Goal: Task Accomplishment & Management: Use online tool/utility

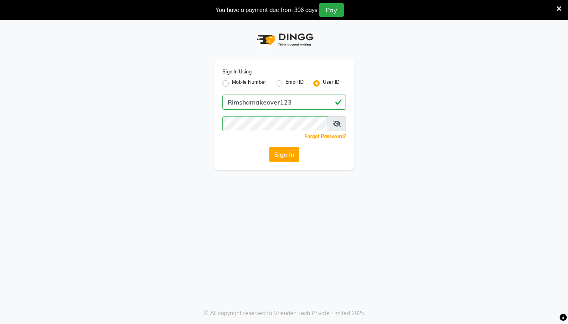
click at [290, 155] on button "Sign In" at bounding box center [284, 154] width 30 height 15
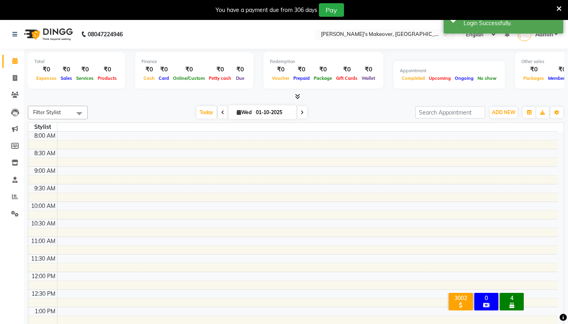
scroll to position [288, 0]
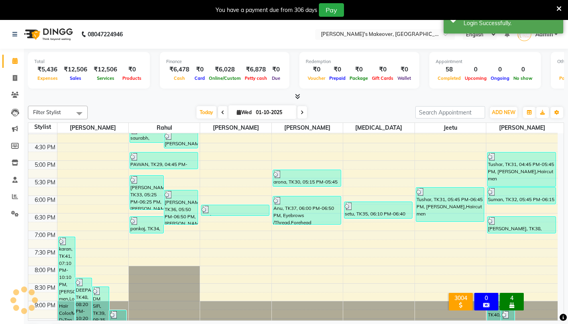
click at [561, 12] on span at bounding box center [558, 8] width 5 height 9
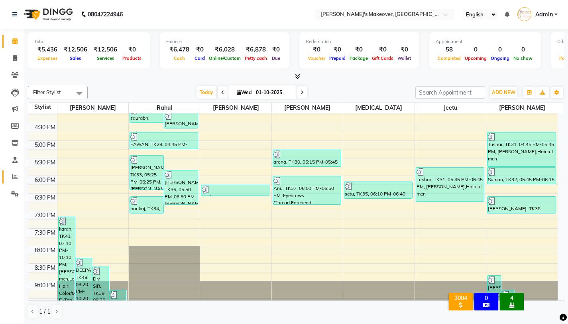
click at [15, 179] on icon at bounding box center [15, 176] width 6 height 6
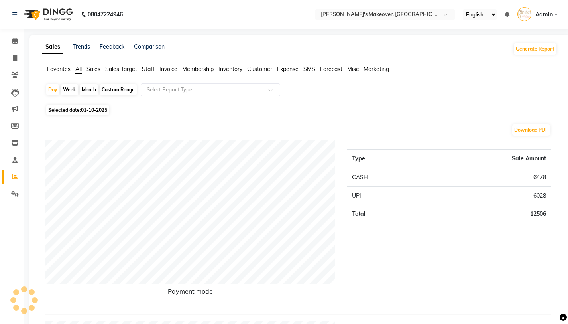
click at [289, 68] on span "Expense" at bounding box center [288, 68] width 22 height 7
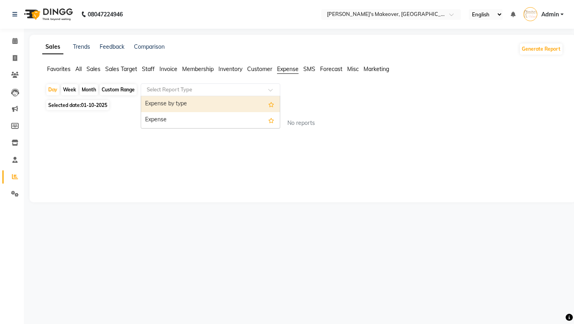
click at [271, 84] on div "Select Report Type" at bounding box center [211, 89] width 140 height 13
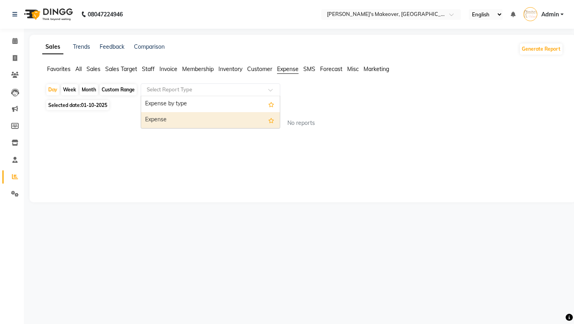
click at [252, 126] on div "Expense" at bounding box center [210, 120] width 139 height 16
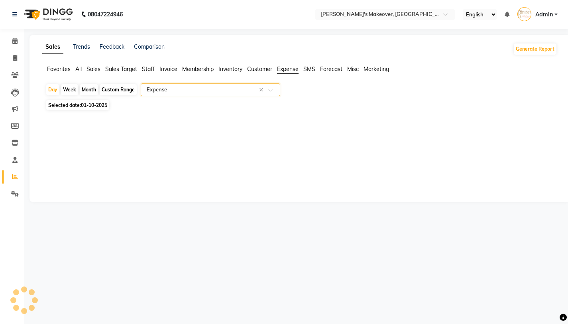
select select "filtered_report"
select select "pdf"
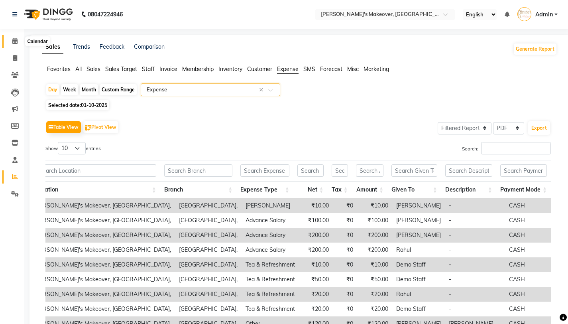
click at [13, 41] on icon at bounding box center [14, 41] width 5 height 6
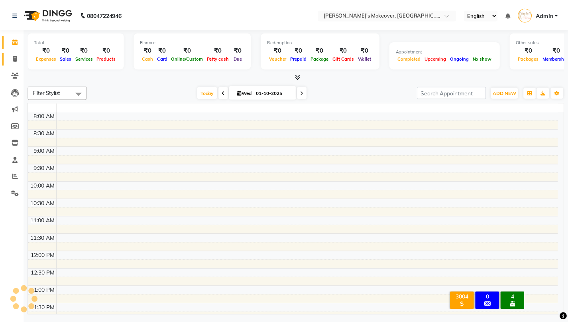
scroll to position [288, 0]
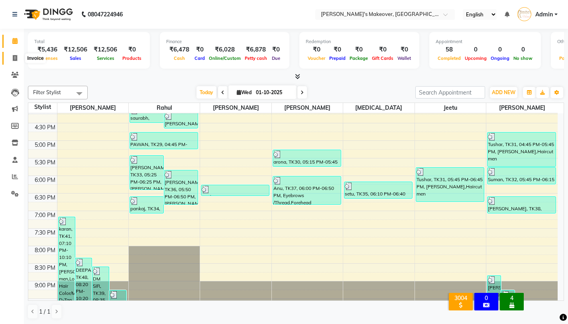
click at [10, 57] on span at bounding box center [15, 58] width 14 height 9
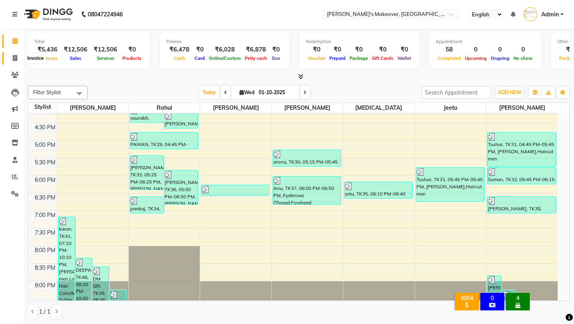
select select "service"
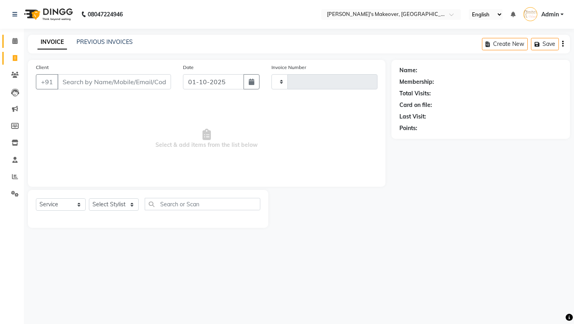
type input "4944"
select select "7317"
click at [13, 45] on span at bounding box center [15, 41] width 14 height 9
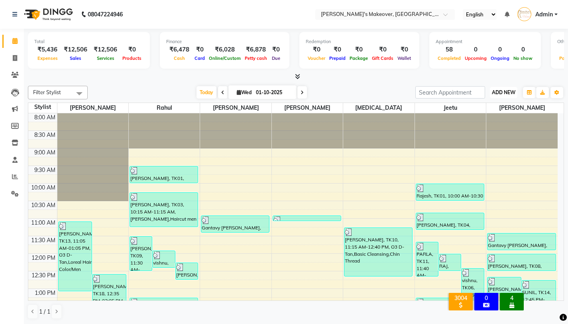
click at [505, 90] on span "ADD NEW" at bounding box center [504, 92] width 24 height 6
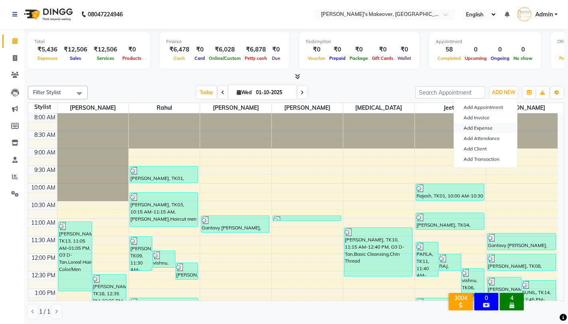
click at [478, 132] on link "Add Expense" at bounding box center [485, 128] width 63 height 10
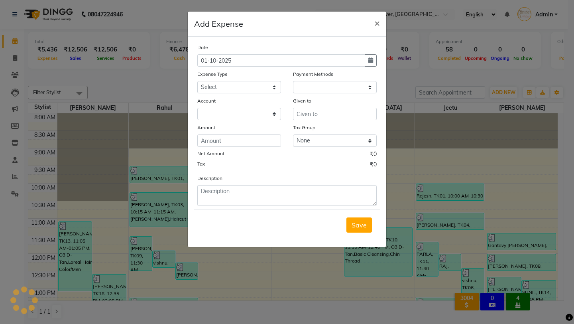
select select "1"
select select "6406"
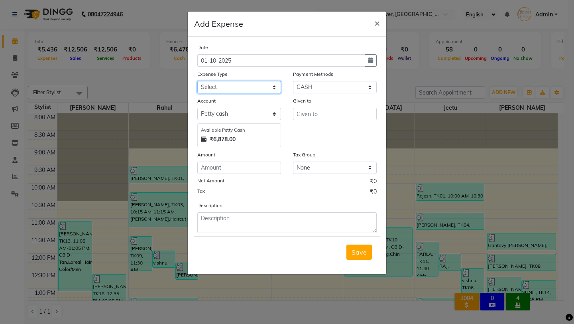
click at [275, 89] on select "Select Advance Salary Baba Bank Service Charges CLEANING Clinical charges DM SI…" at bounding box center [239, 87] width 84 height 12
select select "19381"
click at [197, 81] on select "Select Advance Salary Baba Bank Service Charges CLEANING Clinical charges DM SI…" at bounding box center [239, 87] width 84 height 12
click at [306, 118] on input "text" at bounding box center [335, 114] width 84 height 12
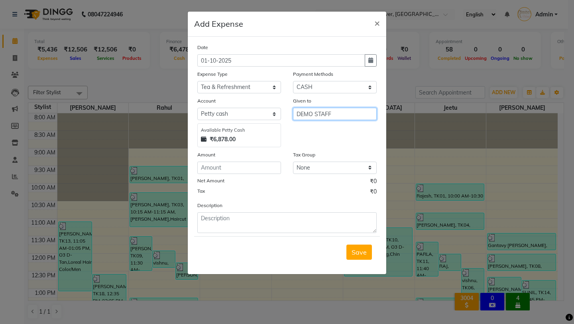
type input "DEMO STAFF"
click at [259, 168] on input "number" at bounding box center [239, 167] width 84 height 12
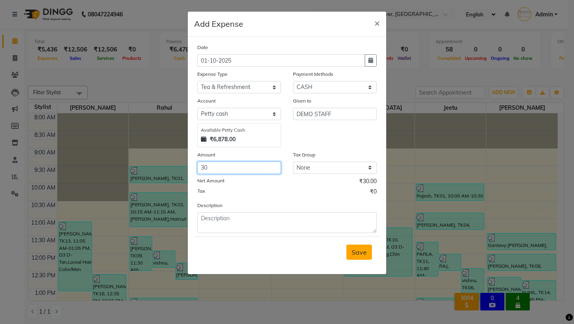
type input "30"
click at [359, 251] on span "Save" at bounding box center [359, 252] width 15 height 8
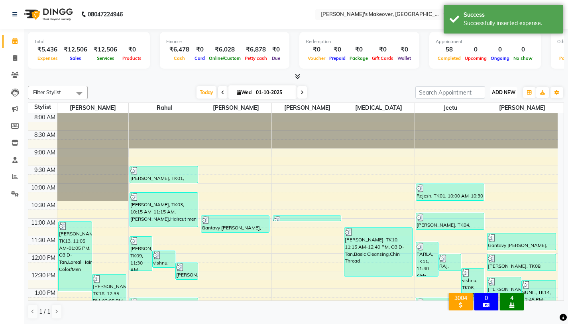
click at [499, 92] on span "ADD NEW" at bounding box center [504, 92] width 24 height 6
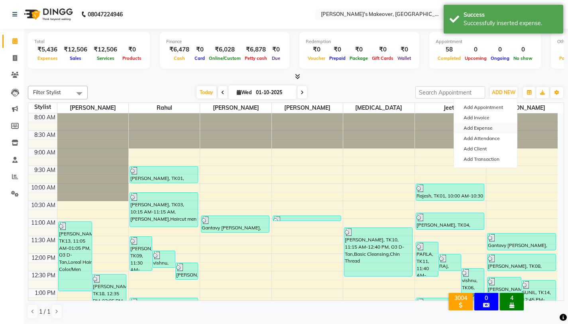
click at [477, 126] on link "Add Expense" at bounding box center [485, 128] width 63 height 10
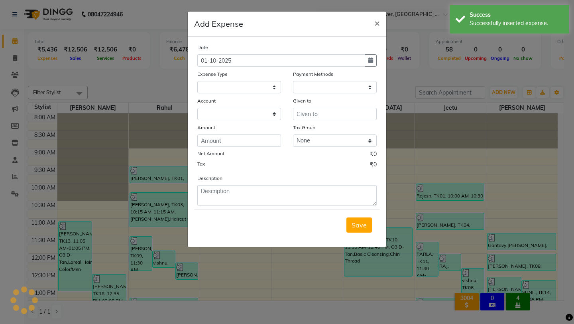
select select "1"
select select "6406"
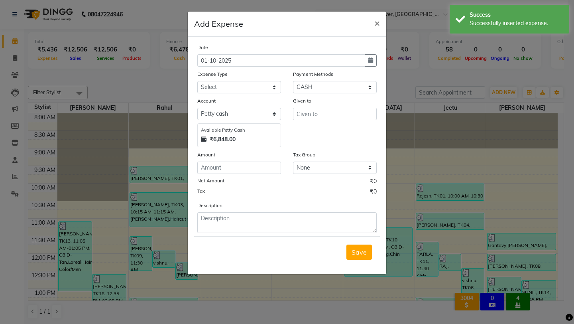
click at [152, 114] on ngb-modal-window "Add Expense × Date [DATE] Expense Type Select Advance Salary Baba Bank Service …" at bounding box center [287, 162] width 574 height 324
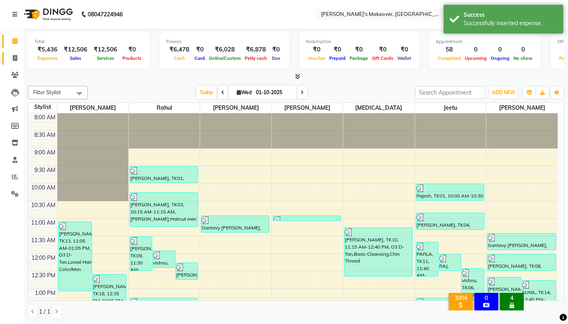
click at [7, 55] on link "Invoice" at bounding box center [11, 58] width 19 height 13
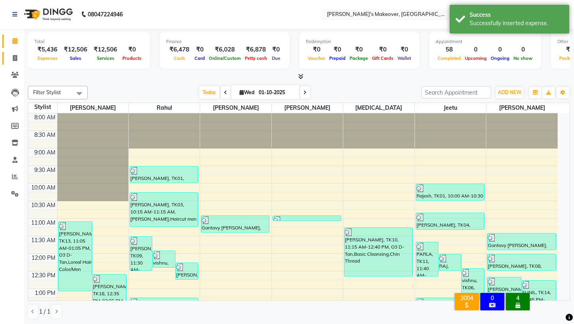
select select "service"
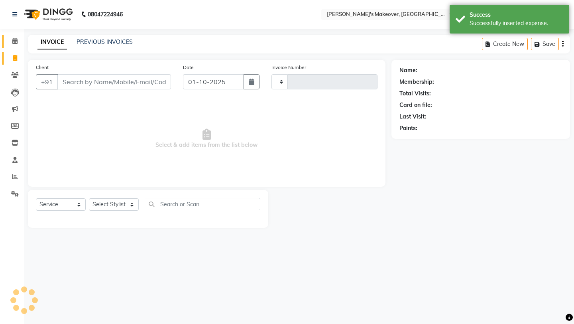
type input "4944"
select select "7317"
click at [10, 47] on link "Calendar" at bounding box center [11, 41] width 19 height 13
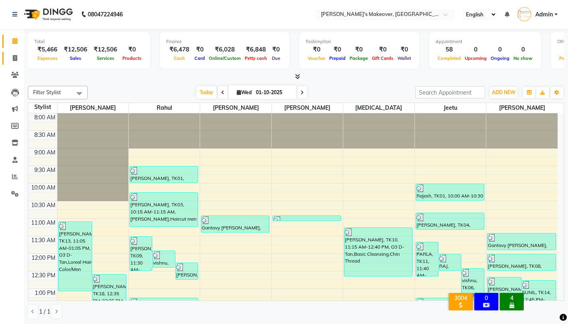
click at [16, 60] on icon at bounding box center [15, 58] width 4 height 6
select select "service"
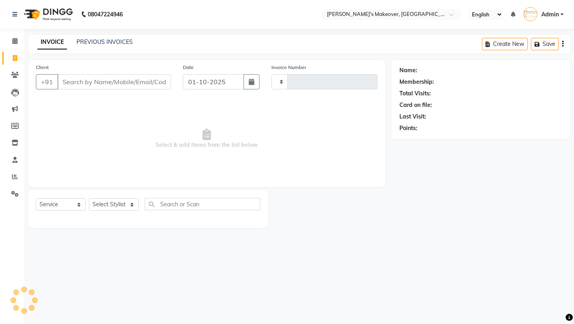
type input "4944"
select select "7317"
click at [11, 45] on span at bounding box center [15, 41] width 14 height 9
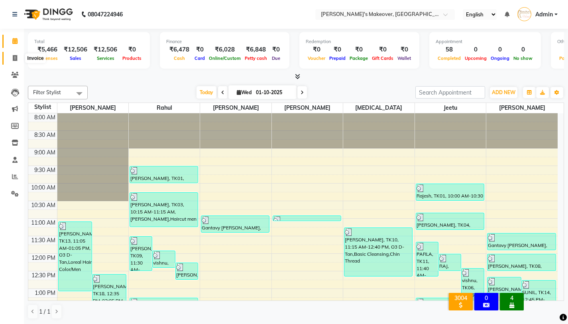
click at [15, 59] on icon at bounding box center [15, 58] width 4 height 6
select select "service"
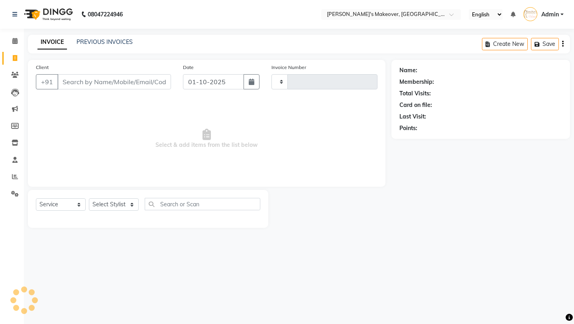
type input "4944"
select select "7317"
click at [14, 47] on li "Calendar" at bounding box center [12, 41] width 24 height 17
click at [15, 44] on icon at bounding box center [14, 41] width 5 height 6
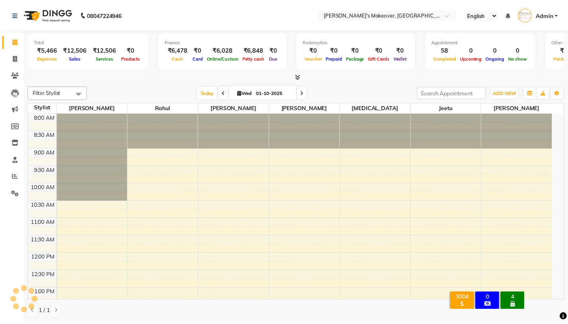
scroll to position [288, 0]
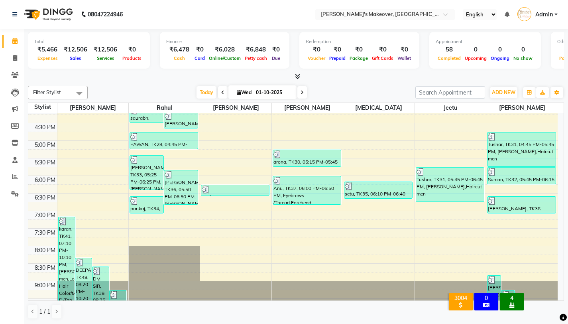
click at [154, 18] on nav "08047224946 Select Location × [PERSON_NAME]'s Makeover, [GEOGRAPHIC_DATA], Sunc…" at bounding box center [284, 14] width 568 height 29
click at [15, 52] on link "Invoice" at bounding box center [11, 58] width 19 height 13
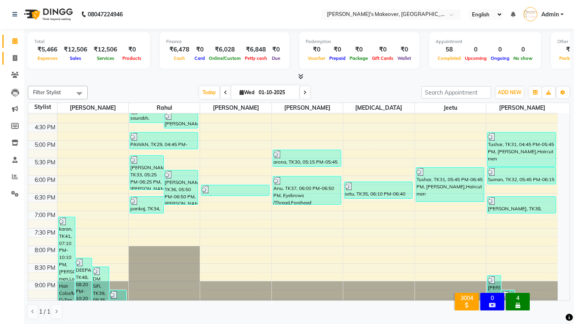
select select "7317"
select select "service"
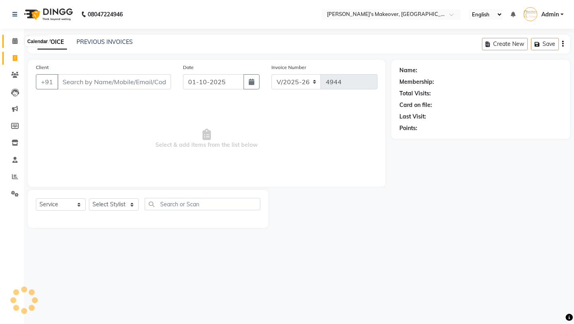
click at [16, 40] on icon at bounding box center [14, 41] width 5 height 6
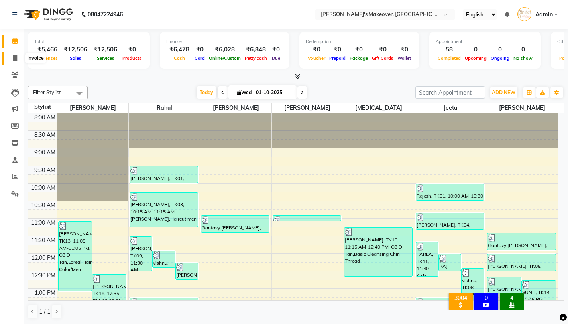
click at [16, 59] on icon at bounding box center [15, 58] width 4 height 6
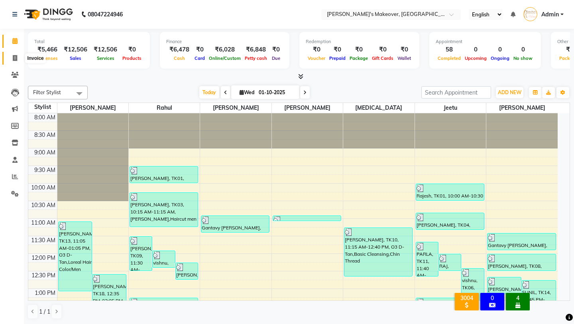
select select "service"
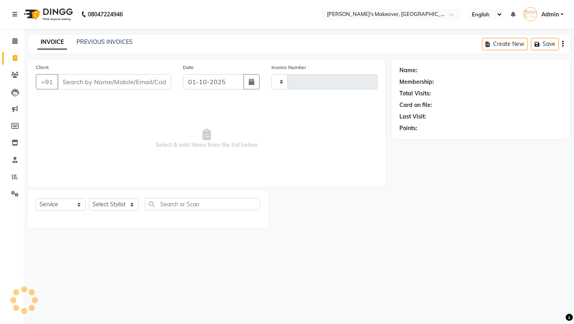
type input "4944"
select select "7317"
click at [20, 31] on div "Calendar Invoice Clients Leads Marketing Members Inventory Staff Reports Settin…" at bounding box center [54, 167] width 108 height 289
click at [18, 39] on span at bounding box center [15, 41] width 14 height 9
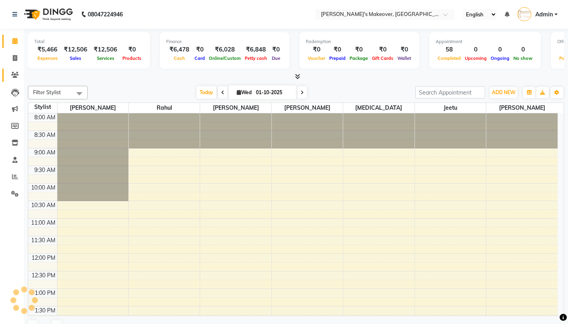
scroll to position [288, 0]
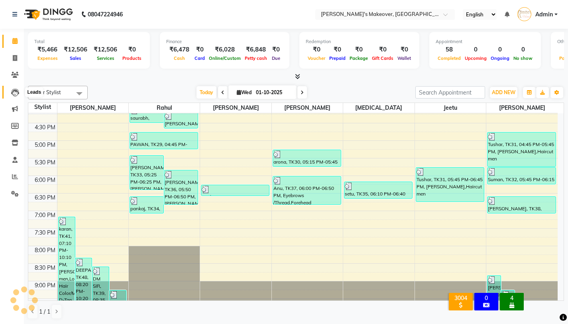
click at [15, 92] on icon at bounding box center [15, 92] width 8 height 8
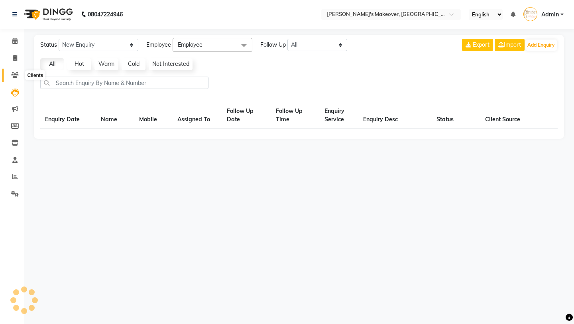
click at [15, 70] on link "Clients" at bounding box center [11, 75] width 19 height 13
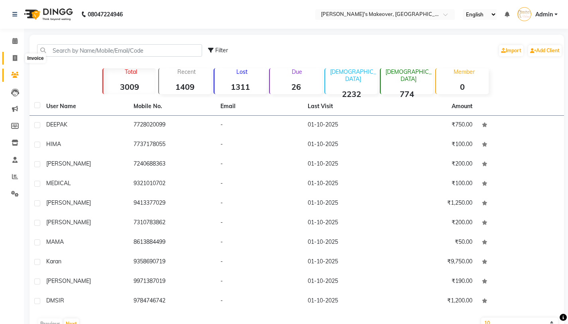
click at [15, 61] on span at bounding box center [15, 58] width 14 height 9
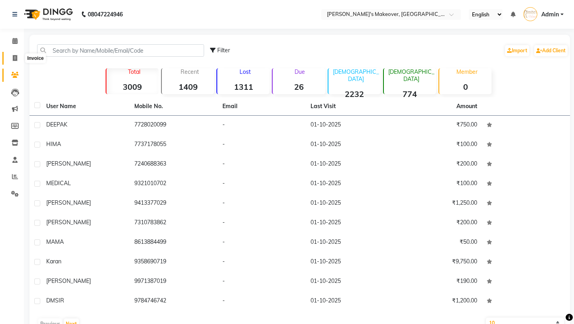
select select "7317"
select select "service"
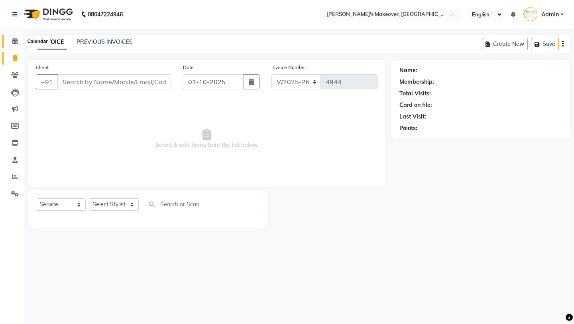
click at [15, 37] on span at bounding box center [15, 41] width 14 height 9
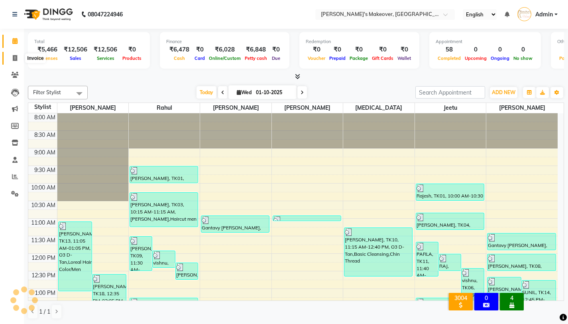
click at [10, 55] on span at bounding box center [15, 58] width 14 height 9
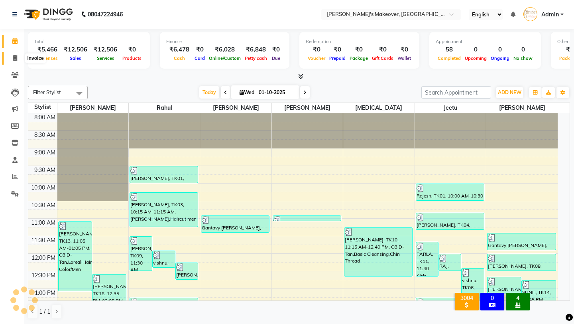
select select "service"
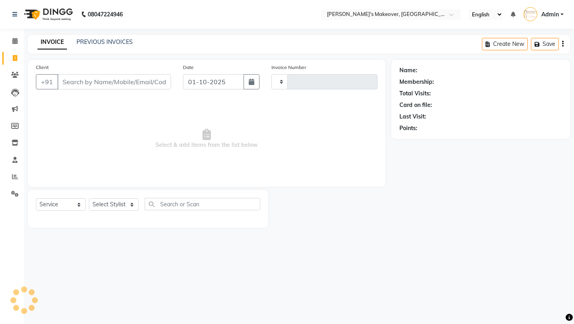
type input "4944"
click at [10, 47] on link "Calendar" at bounding box center [11, 41] width 19 height 13
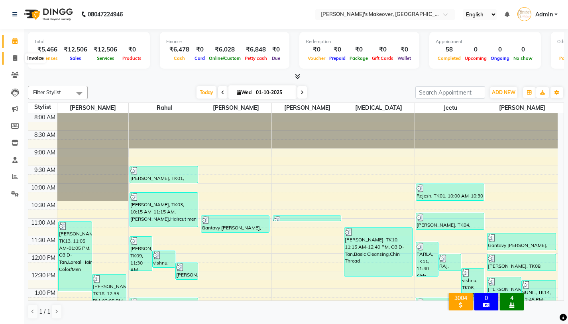
click at [18, 59] on span at bounding box center [15, 58] width 14 height 9
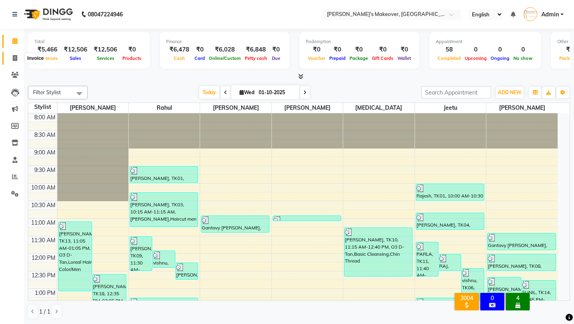
select select "service"
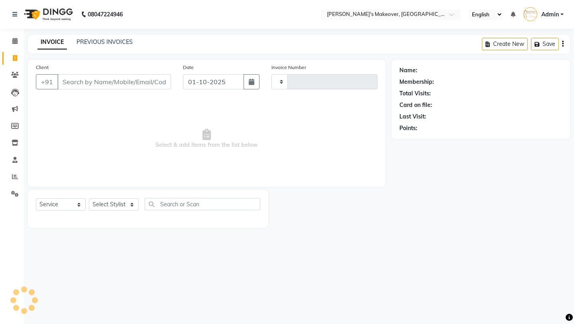
type input "4944"
select select "7317"
click at [18, 46] on link "Calendar" at bounding box center [11, 41] width 19 height 13
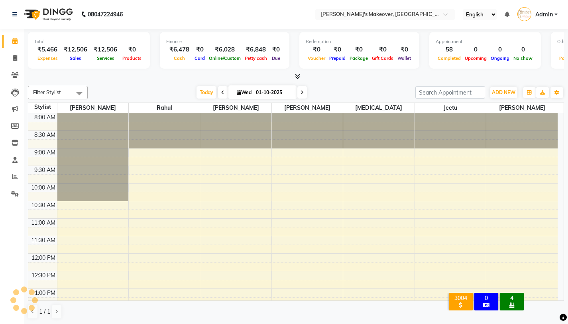
click at [17, 65] on li "Invoice" at bounding box center [12, 58] width 24 height 17
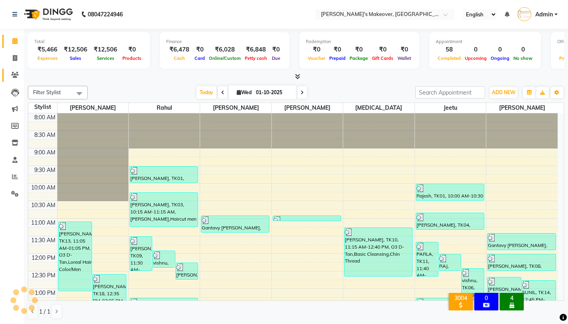
click at [17, 79] on link "Clients" at bounding box center [11, 75] width 19 height 13
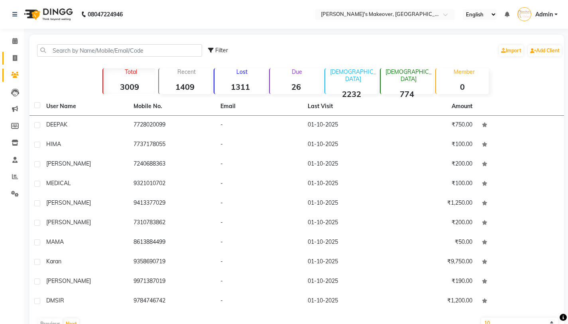
click at [6, 59] on link "Invoice" at bounding box center [11, 58] width 19 height 13
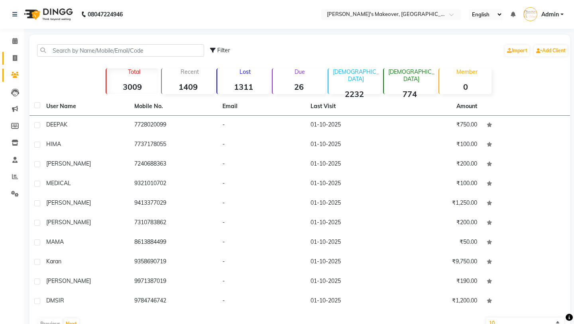
select select "7317"
select select "service"
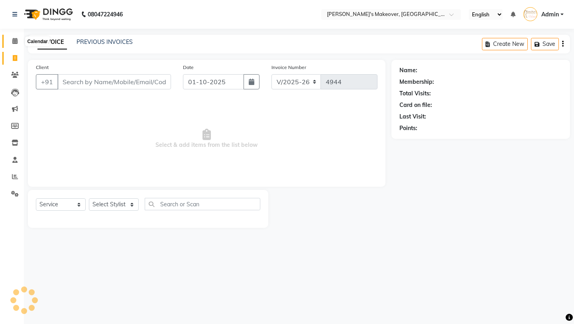
click at [14, 45] on span at bounding box center [15, 41] width 14 height 9
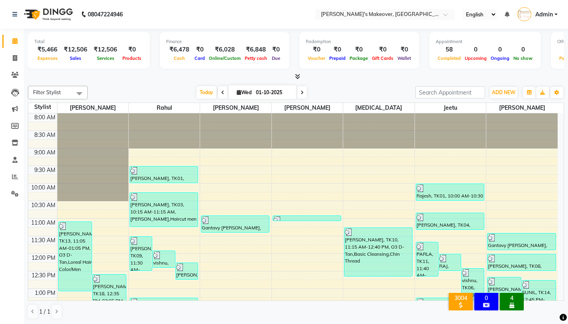
click at [14, 45] on span at bounding box center [15, 41] width 14 height 9
click at [16, 60] on icon at bounding box center [15, 58] width 4 height 6
select select "service"
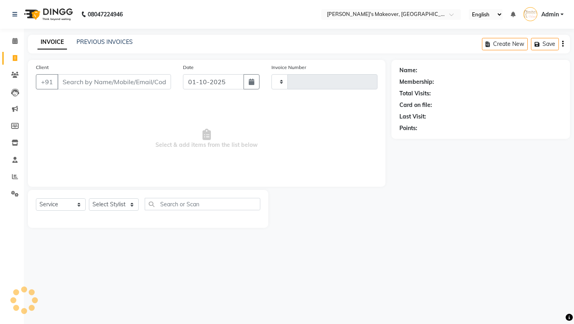
type input "4944"
select select "7317"
click at [16, 47] on link "Calendar" at bounding box center [11, 41] width 19 height 13
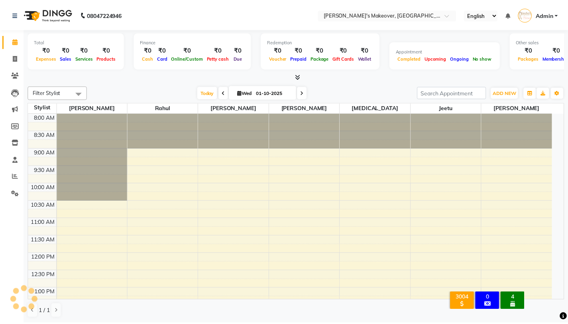
scroll to position [288, 0]
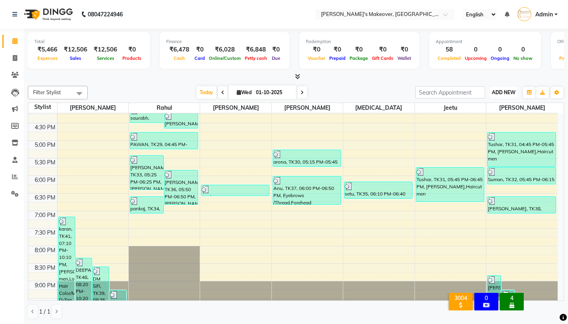
click at [497, 93] on span "ADD NEW" at bounding box center [504, 92] width 24 height 6
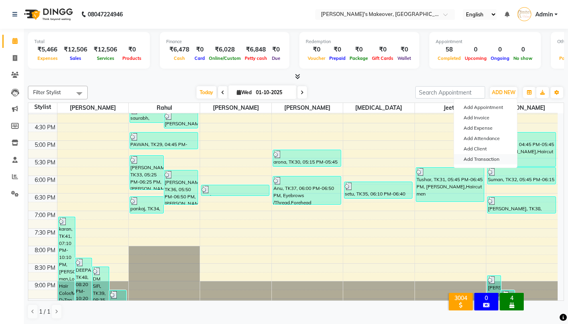
click at [472, 156] on link "Add Transaction" at bounding box center [485, 159] width 63 height 10
select select "direct"
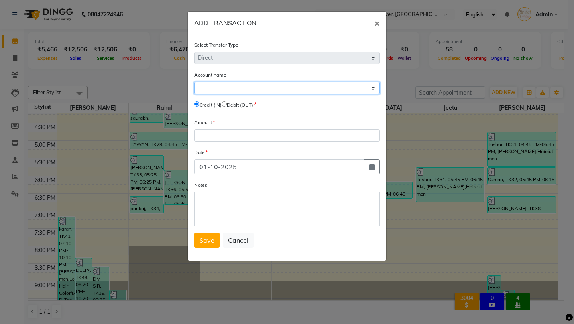
click at [273, 90] on select "Select [PERSON_NAME] Cash Default Account Upi Account" at bounding box center [287, 88] width 186 height 12
select select "6406"
click at [194, 82] on select "Select [PERSON_NAME] Cash Default Account Upi Account" at bounding box center [287, 88] width 186 height 12
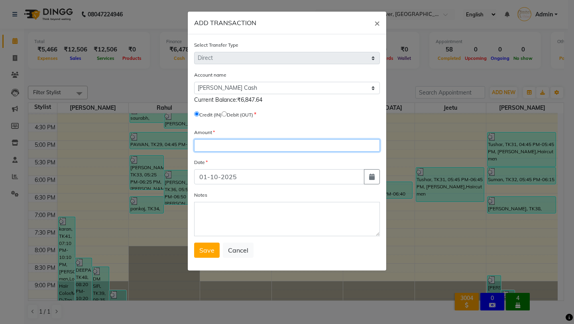
click at [221, 142] on input "number" at bounding box center [287, 145] width 186 height 12
type input "77"
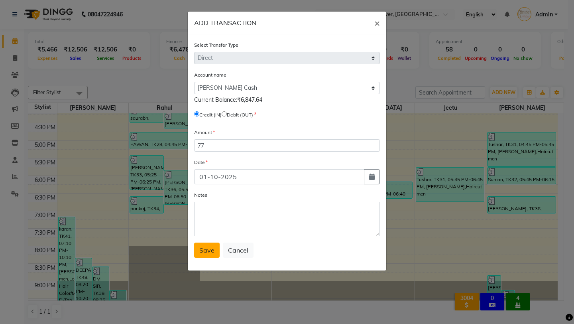
click at [214, 249] on button "Save" at bounding box center [207, 249] width 26 height 15
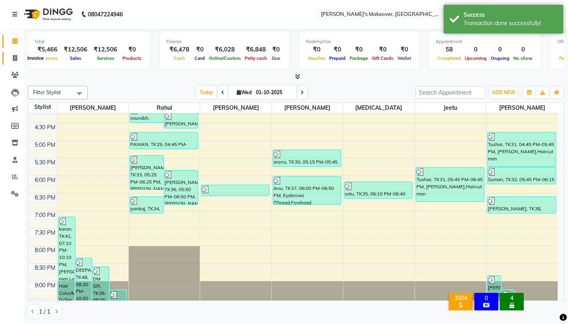
click at [10, 58] on span at bounding box center [15, 58] width 14 height 9
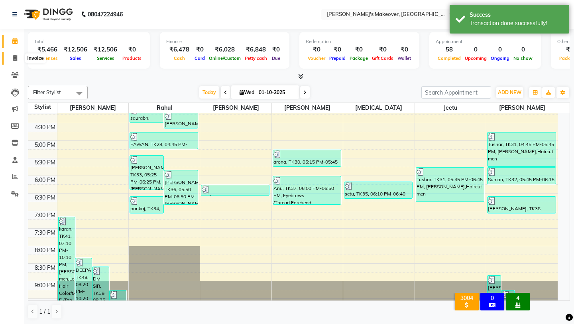
select select "service"
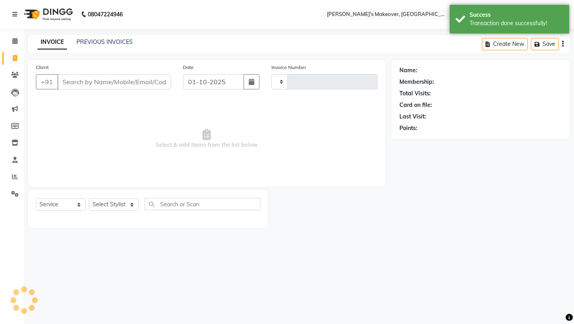
type input "4944"
select select "7317"
click at [12, 41] on icon at bounding box center [14, 41] width 5 height 6
